Goal: Task Accomplishment & Management: Manage account settings

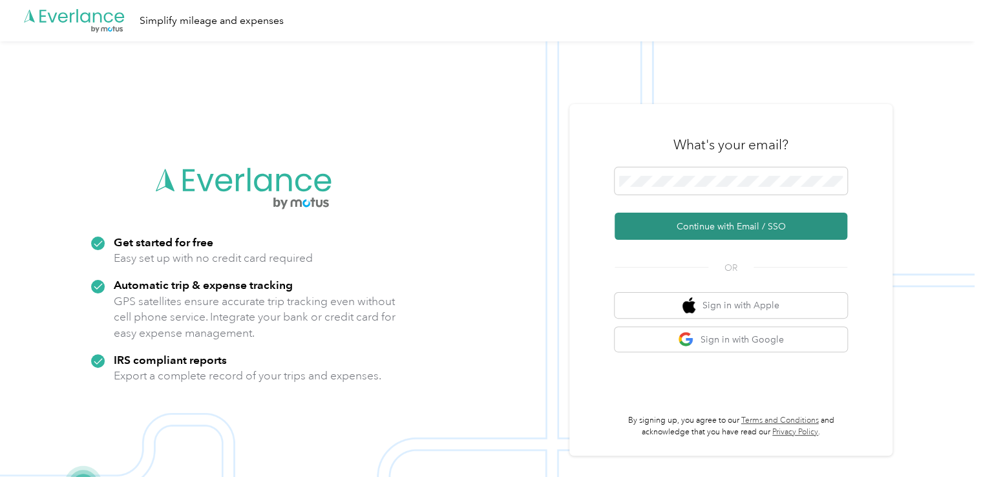
click at [716, 233] on button "Continue with Email / SSO" at bounding box center [731, 226] width 233 height 27
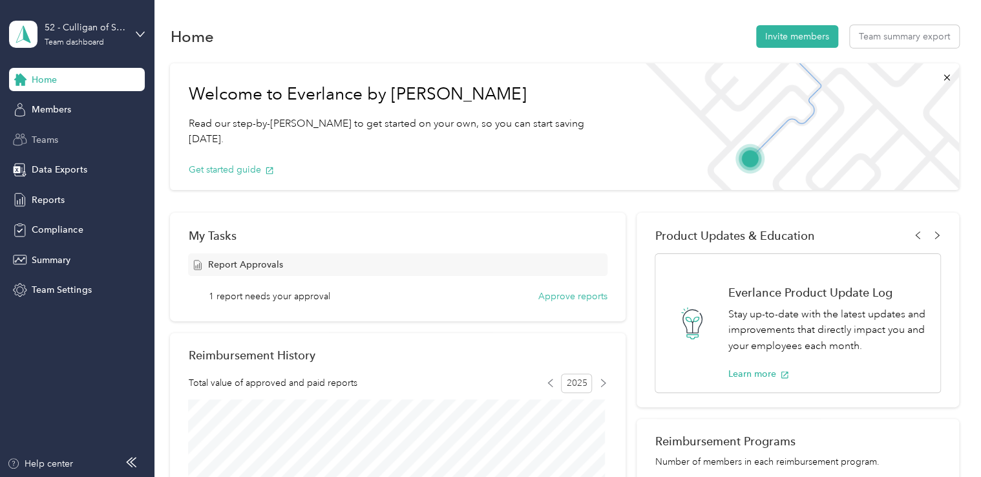
click at [53, 144] on span "Teams" at bounding box center [45, 140] width 27 height 14
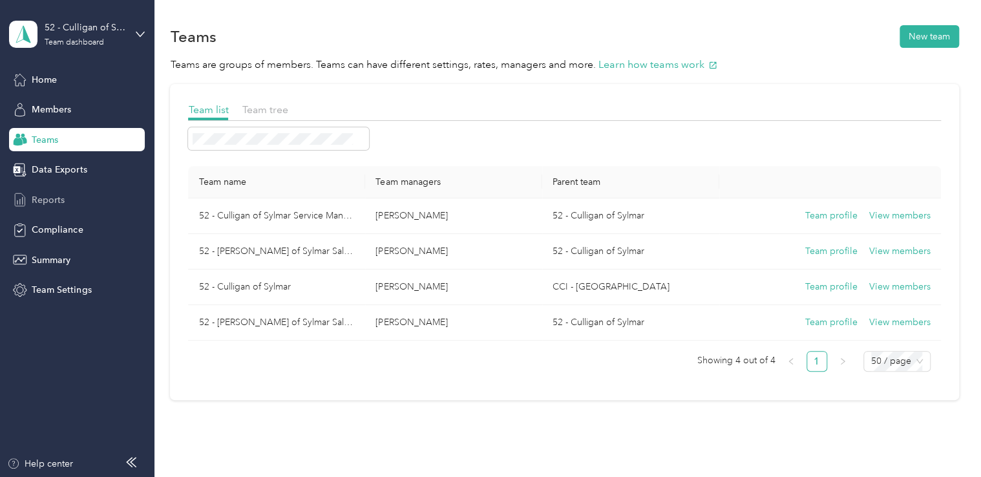
click at [67, 197] on div "Reports" at bounding box center [77, 199] width 136 height 23
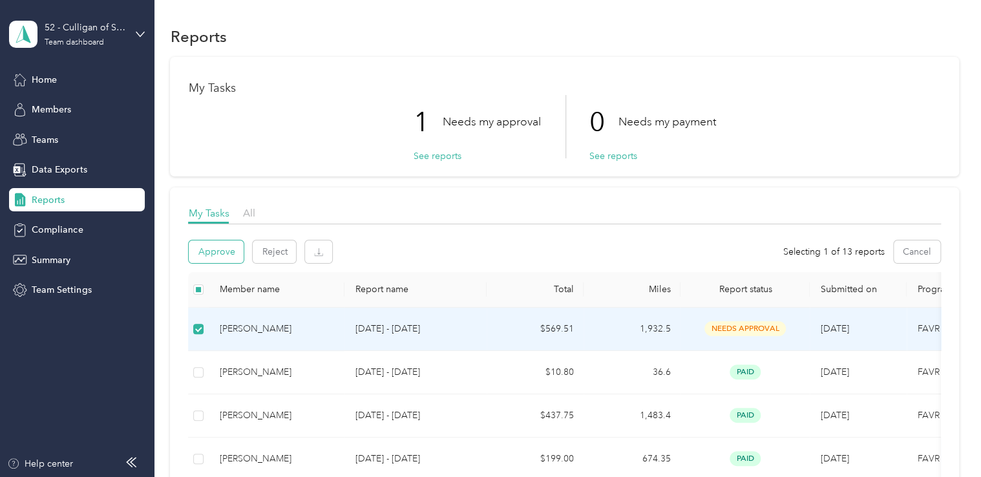
click at [214, 247] on button "Approve" at bounding box center [216, 251] width 55 height 23
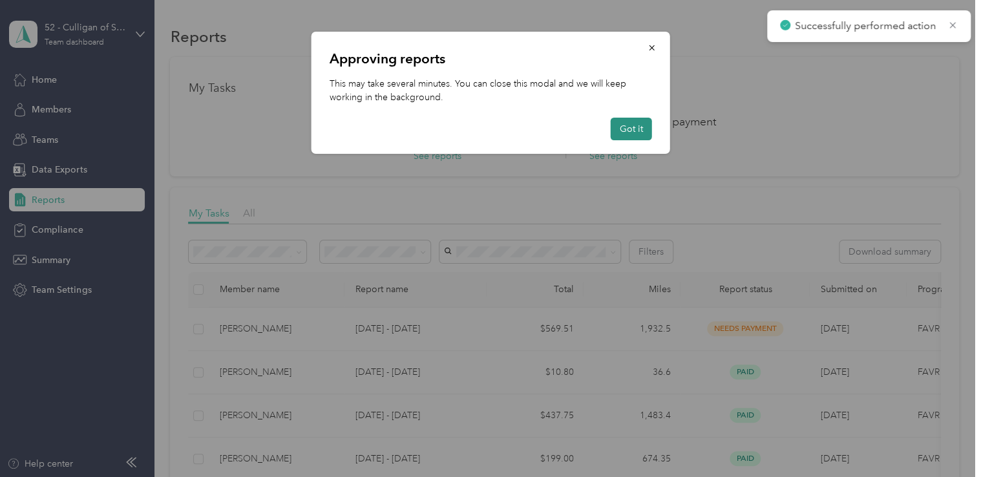
click at [634, 131] on button "Got it" at bounding box center [631, 129] width 41 height 23
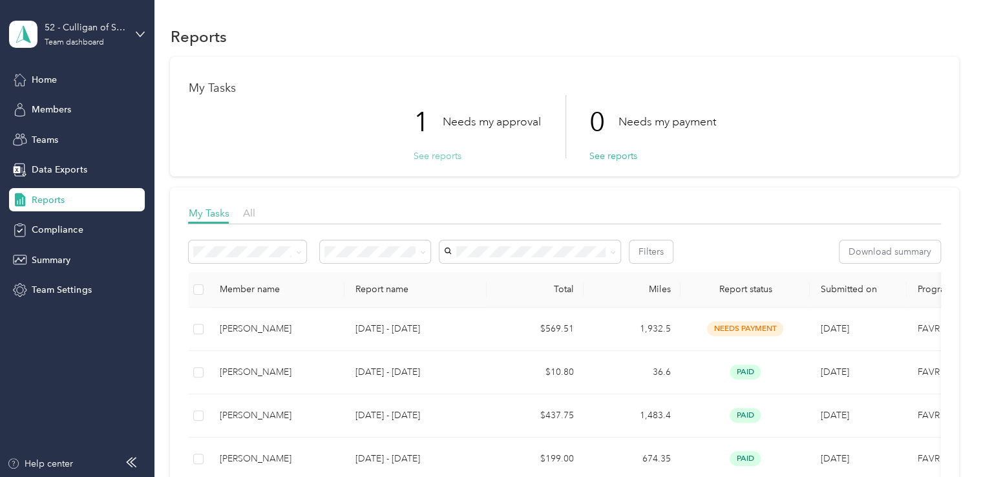
click at [438, 153] on button "See reports" at bounding box center [437, 156] width 48 height 14
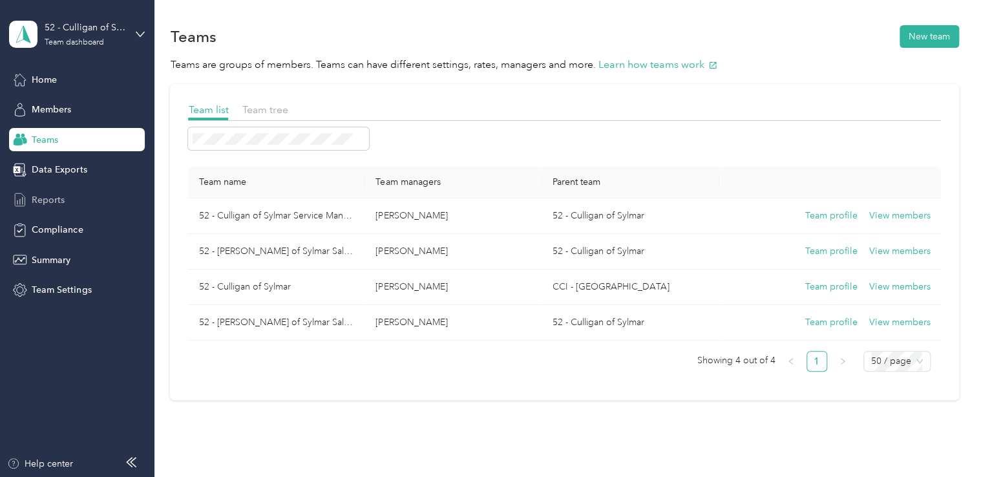
click at [53, 195] on span "Reports" at bounding box center [48, 200] width 33 height 14
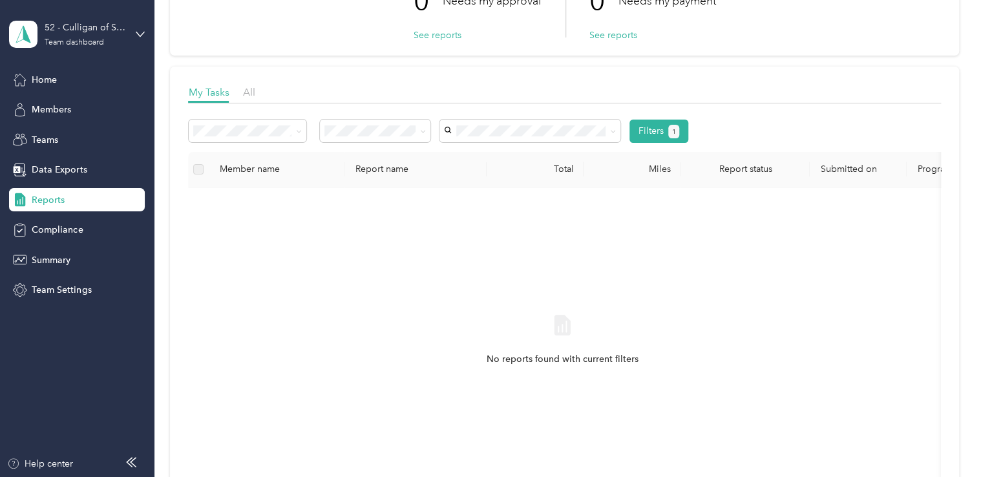
scroll to position [129, 0]
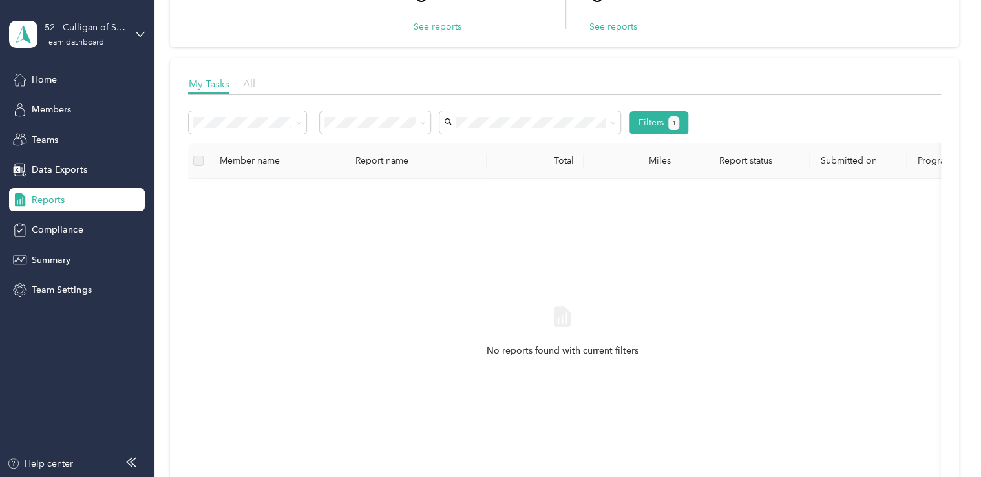
click at [254, 83] on span "All" at bounding box center [248, 84] width 12 height 12
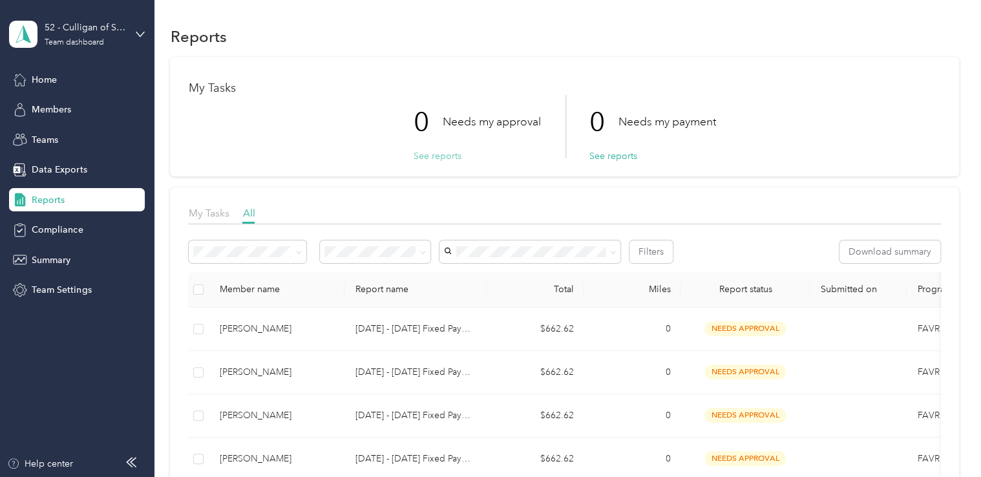
click at [445, 156] on button "See reports" at bounding box center [437, 156] width 48 height 14
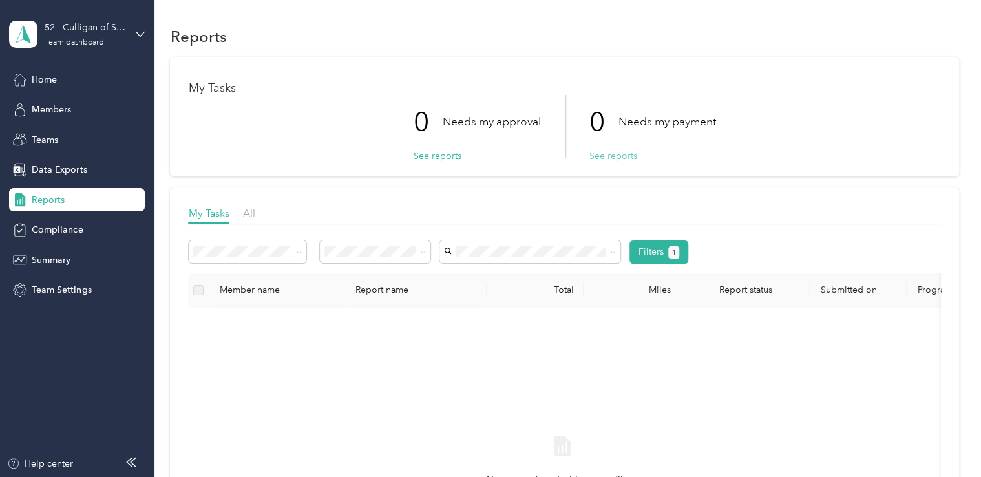
click at [616, 158] on button "See reports" at bounding box center [613, 156] width 48 height 14
